Goal: Information Seeking & Learning: Learn about a topic

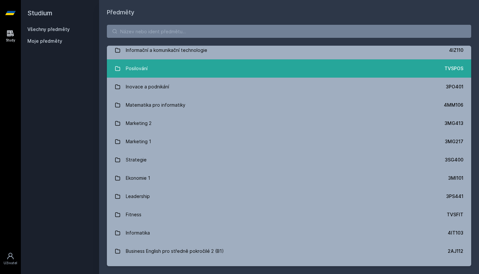
scroll to position [491, 0]
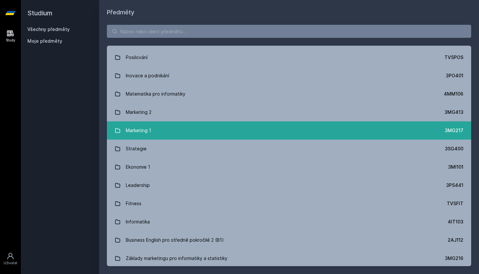
click at [140, 131] on div "Marketing 1" at bounding box center [138, 130] width 25 height 13
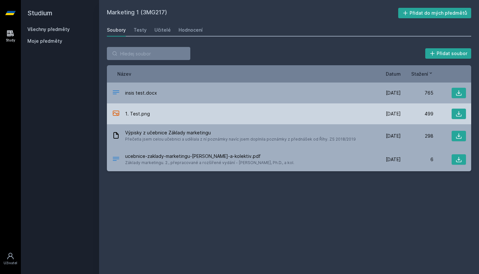
click at [136, 116] on span "1. Test.png" at bounding box center [137, 114] width 25 height 7
click at [461, 113] on icon at bounding box center [459, 114] width 7 height 7
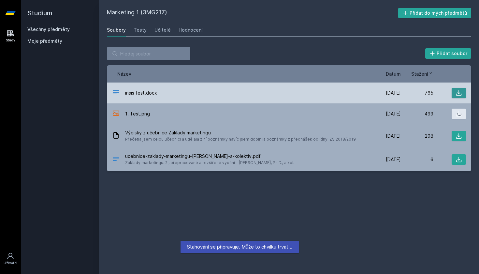
click at [456, 94] on button at bounding box center [459, 93] width 14 height 10
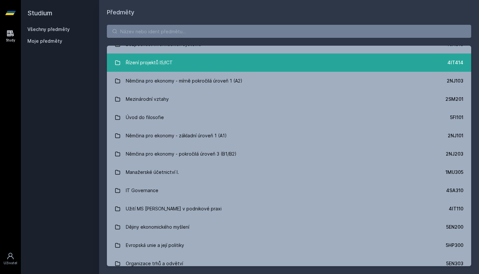
scroll to position [1984, 0]
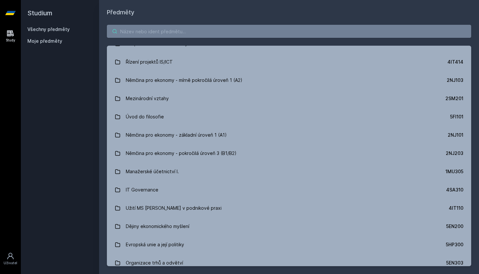
click at [199, 36] on input "search" at bounding box center [289, 31] width 365 height 13
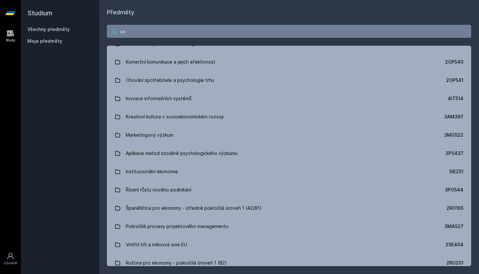
scroll to position [0, 0]
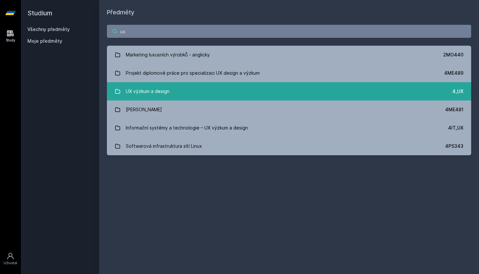
type input "ux"
click at [148, 90] on div "UX výzkum a design" at bounding box center [148, 91] width 44 height 13
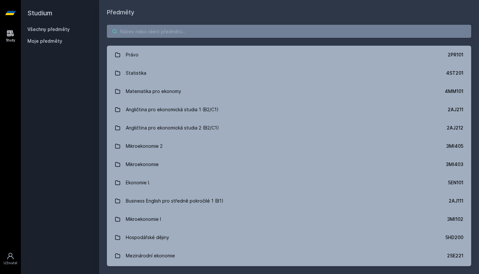
click at [148, 35] on input "search" at bounding box center [289, 31] width 365 height 13
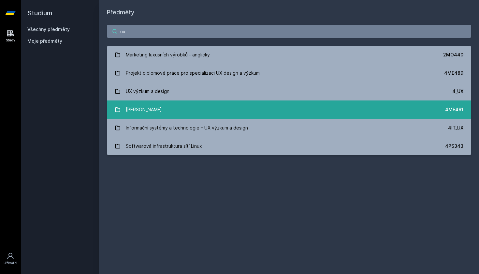
type input "u"
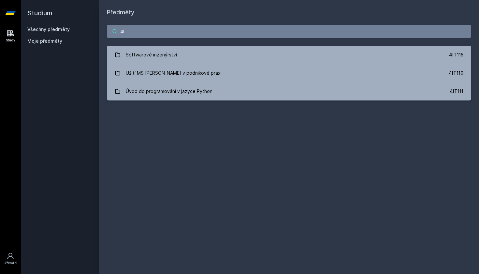
type input "4"
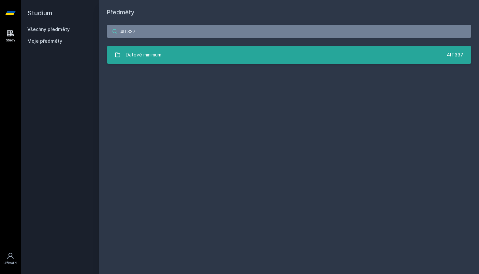
type input "4IT337"
click at [159, 57] on div "Datové minimum" at bounding box center [144, 54] width 36 height 13
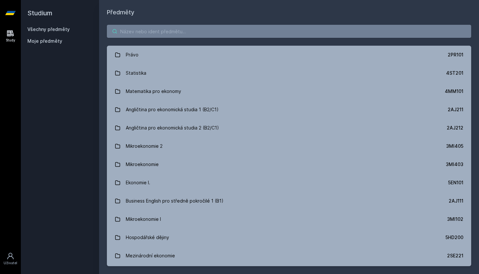
click at [135, 32] on input "search" at bounding box center [289, 31] width 365 height 13
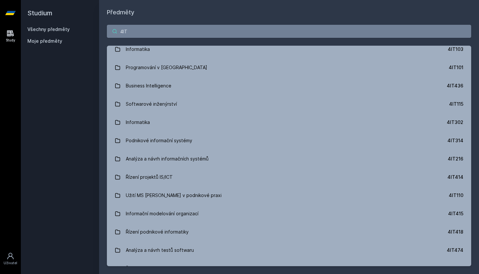
scroll to position [26, 0]
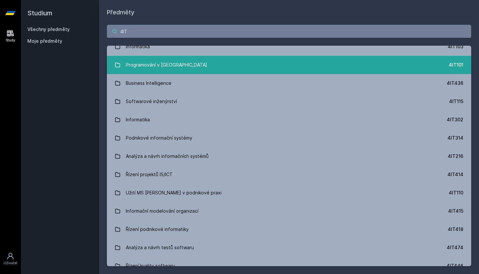
type input "4IT"
click at [152, 60] on div "Programování v Javě" at bounding box center [167, 64] width 82 height 13
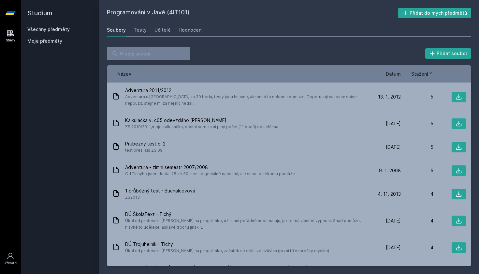
scroll to position [1577, 0]
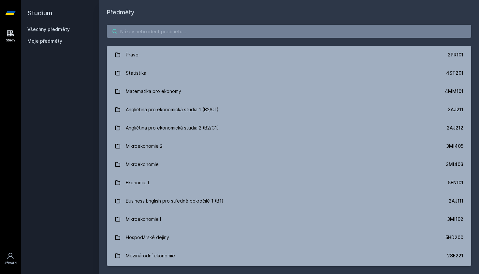
click at [143, 31] on input "search" at bounding box center [289, 31] width 365 height 13
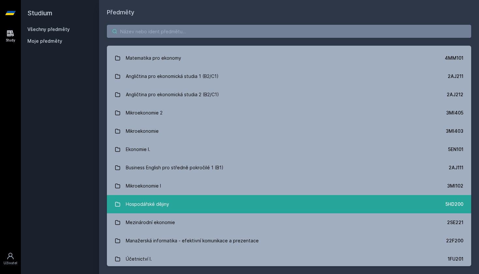
scroll to position [50, 0]
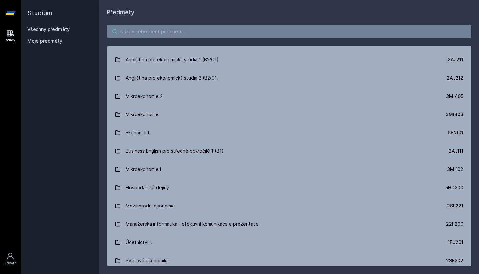
click at [181, 36] on input "search" at bounding box center [289, 31] width 365 height 13
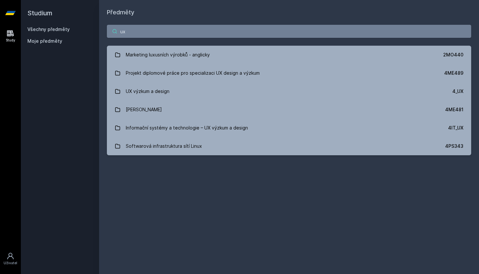
scroll to position [0, 0]
type input "ux"
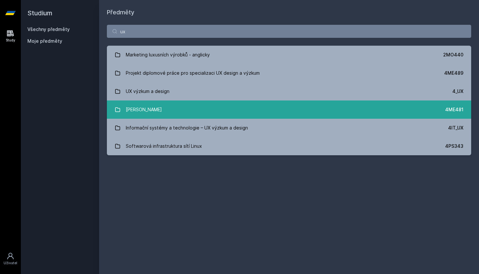
click at [140, 113] on div "Základy UX" at bounding box center [144, 109] width 36 height 13
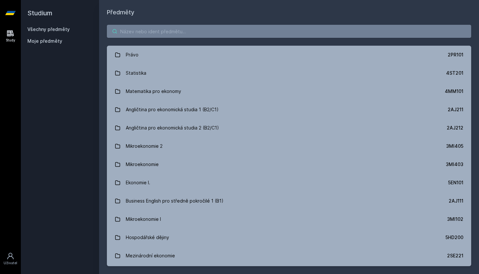
click at [153, 37] on input "search" at bounding box center [289, 31] width 365 height 13
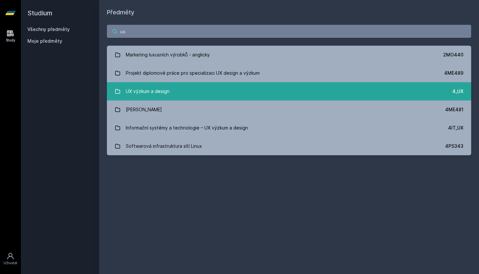
type input "ux"
click at [162, 92] on div "UX výzkum a design" at bounding box center [148, 91] width 44 height 13
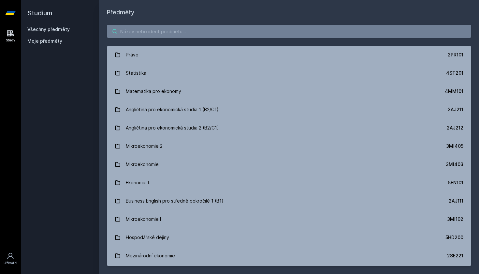
click at [163, 26] on input "search" at bounding box center [289, 31] width 365 height 13
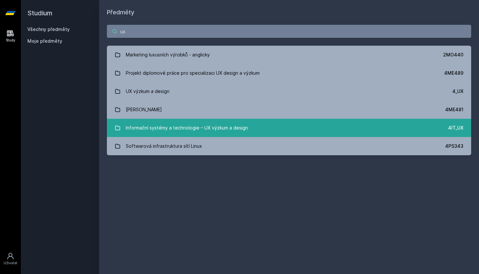
type input "ux"
click at [152, 132] on div "Informační systémy a technologie – UX výzkum a design" at bounding box center [187, 127] width 122 height 13
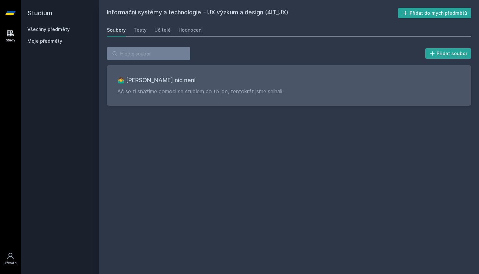
click at [48, 46] on div "Moje předměty" at bounding box center [59, 42] width 65 height 9
click at [48, 45] on div "Moje předměty" at bounding box center [59, 42] width 65 height 9
click at [54, 44] on span "Moje předměty" at bounding box center [44, 41] width 35 height 7
click at [54, 36] on div "Všechny předměty Moje předměty" at bounding box center [59, 36] width 65 height 21
click at [0, 53] on div "Study Uživatel" at bounding box center [10, 150] width 21 height 248
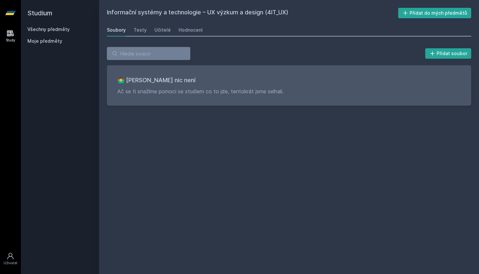
drag, startPoint x: 6, startPoint y: 53, endPoint x: 206, endPoint y: -18, distance: 212.3
click at [206, 0] on html "Study Uživatel Studium Všechny předměty Moje předměty Informační systémy a tech…" at bounding box center [239, 137] width 479 height 274
